Goal: Information Seeking & Learning: Find specific fact

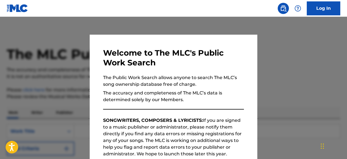
click at [286, 63] on div at bounding box center [173, 96] width 347 height 159
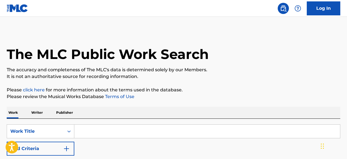
scroll to position [0, 0]
click at [126, 124] on input "Search Form" at bounding box center [207, 130] width 266 height 13
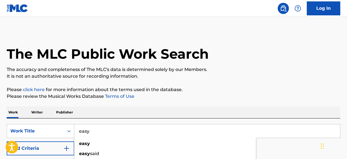
type input "easy"
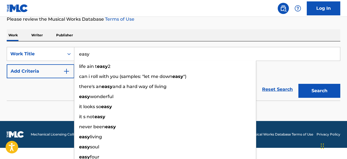
click at [57, 99] on div "Reset Search Search" at bounding box center [173, 89] width 333 height 22
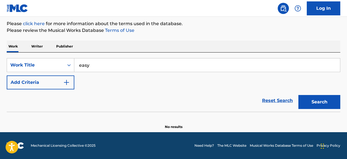
click at [65, 81] on img "Search Form" at bounding box center [66, 82] width 7 height 7
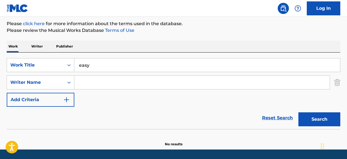
click at [89, 83] on input "Search Form" at bounding box center [201, 82] width 255 height 13
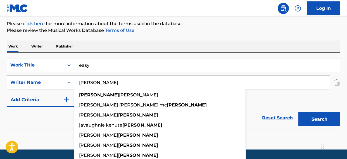
type input "[PERSON_NAME]"
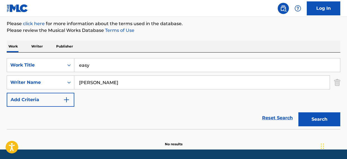
click at [261, 99] on div "SearchWithCriteria7e0f6b76-5b2b-46dc-abc5-31fe775b19f9 Work Title easy SearchWi…" at bounding box center [173, 82] width 333 height 49
click at [319, 122] on button "Search" at bounding box center [319, 119] width 42 height 14
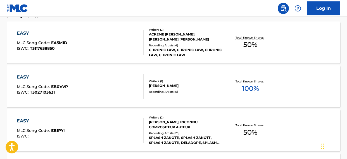
scroll to position [189, 0]
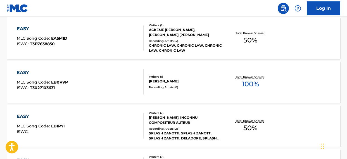
click at [34, 114] on div "EASY" at bounding box center [41, 116] width 48 height 7
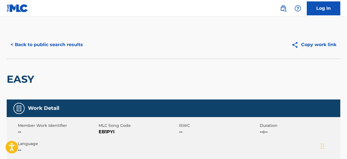
click at [32, 46] on button "< Back to public search results" at bounding box center [47, 45] width 80 height 14
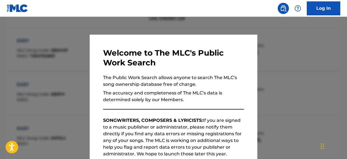
click at [264, 64] on div at bounding box center [173, 96] width 347 height 159
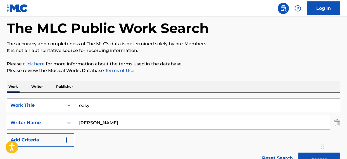
scroll to position [32, 0]
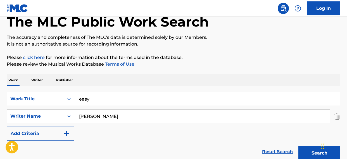
click at [108, 117] on input "[PERSON_NAME]" at bounding box center [201, 115] width 255 height 13
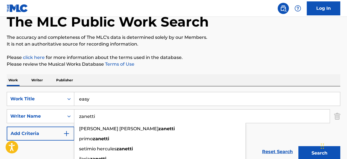
type input "zanetti"
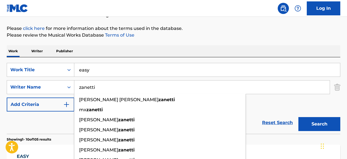
scroll to position [71, 0]
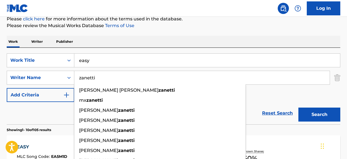
click at [283, 75] on input "zanetti" at bounding box center [201, 77] width 255 height 13
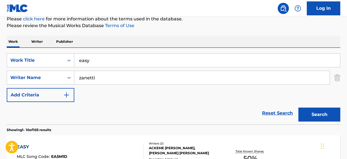
click at [319, 112] on button "Search" at bounding box center [319, 114] width 42 height 14
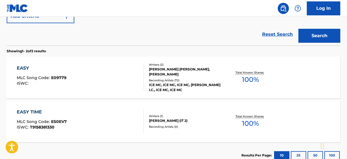
scroll to position [152, 0]
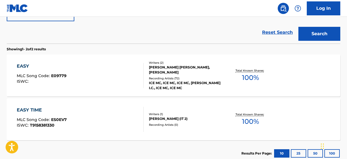
click at [65, 75] on div "MLC Song Code : E09779" at bounding box center [42, 77] width 50 height 6
